Goal: Task Accomplishment & Management: Complete application form

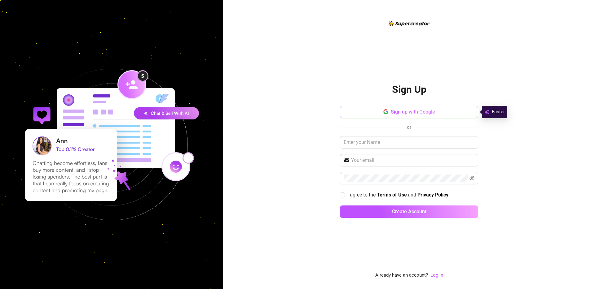
click at [412, 110] on span "Sign up with Google" at bounding box center [413, 112] width 44 height 6
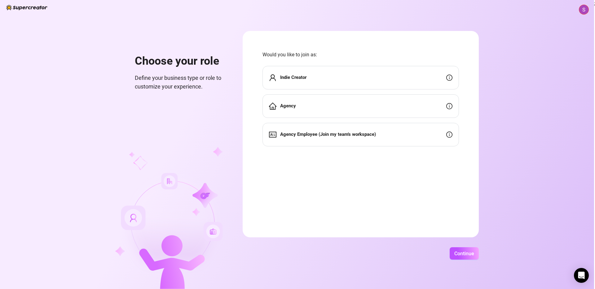
click at [312, 78] on div "Indie Creator" at bounding box center [360, 78] width 196 height 24
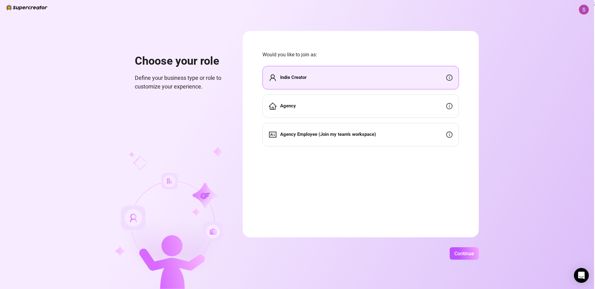
click at [455, 261] on div "Choose your role Define your business type or role to customize your experience…" at bounding box center [297, 144] width 594 height 289
click at [461, 255] on span "Continue" at bounding box center [464, 254] width 20 height 6
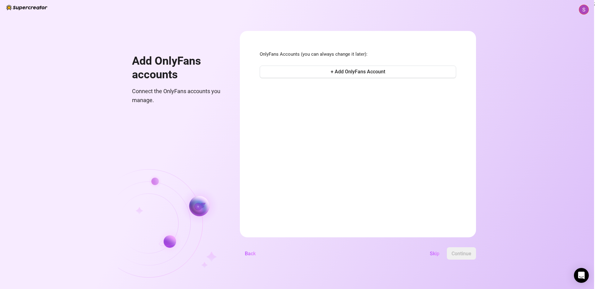
click at [435, 251] on span "Skip" at bounding box center [435, 254] width 10 height 6
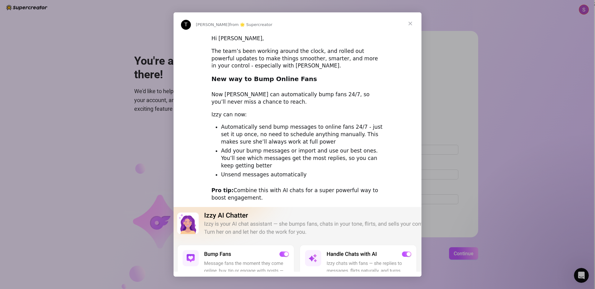
click at [409, 23] on span "Close" at bounding box center [410, 23] width 22 height 22
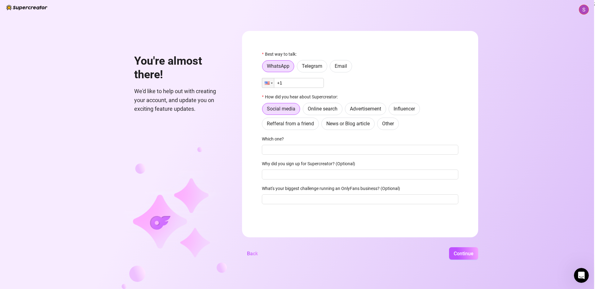
click at [296, 86] on input "+1" at bounding box center [293, 83] width 62 height 10
